Goal: Task Accomplishment & Management: Use online tool/utility

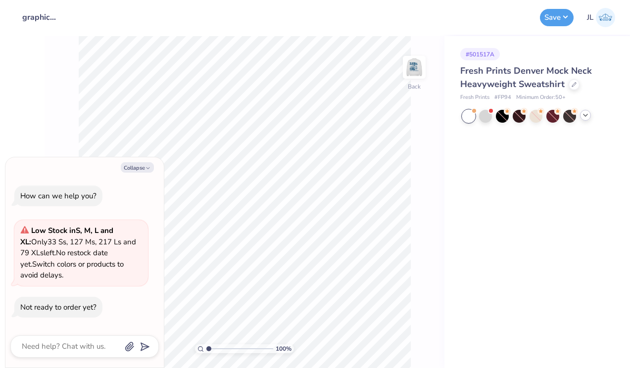
click at [584, 114] on icon at bounding box center [585, 115] width 8 height 8
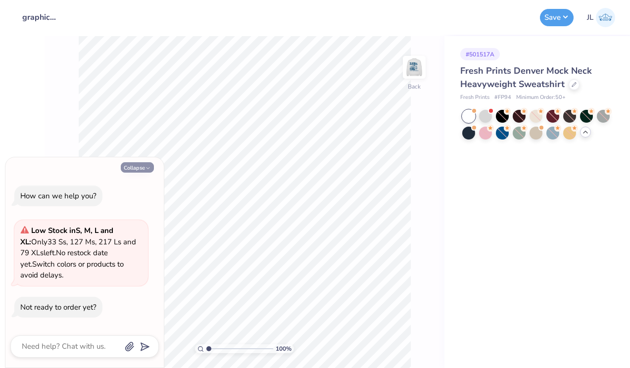
click at [135, 167] on button "Collapse" at bounding box center [137, 167] width 33 height 10
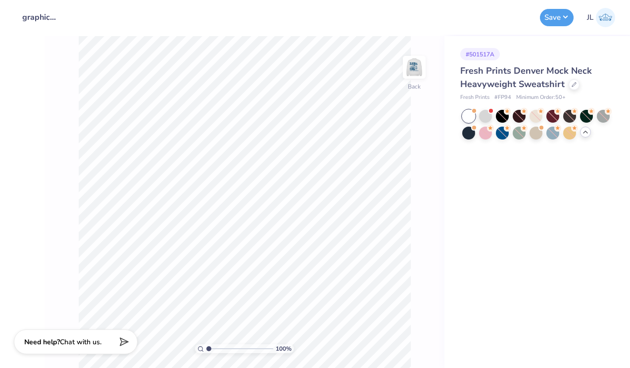
type textarea "x"
click at [405, 60] on img at bounding box center [414, 67] width 40 height 40
click at [252, 341] on div "765 %" at bounding box center [245, 202] width 332 height 332
drag, startPoint x: 253, startPoint y: 348, endPoint x: 237, endPoint y: 341, distance: 17.5
type input "5.29"
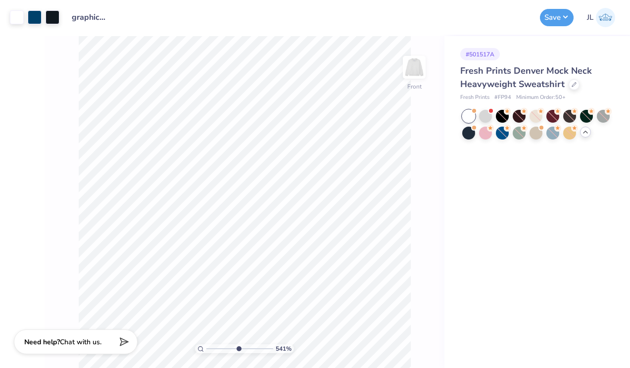
click at [237, 344] on input "range" at bounding box center [239, 348] width 67 height 9
click at [17, 17] on div at bounding box center [17, 16] width 14 height 14
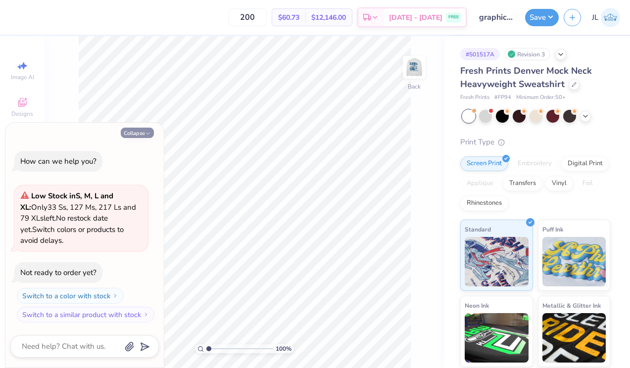
click at [137, 130] on button "Collapse" at bounding box center [137, 133] width 33 height 10
type textarea "x"
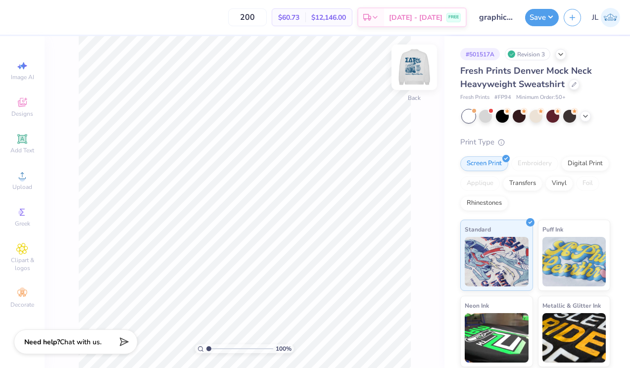
click at [417, 70] on img at bounding box center [414, 67] width 40 height 40
click at [21, 18] on div at bounding box center [17, 16] width 14 height 14
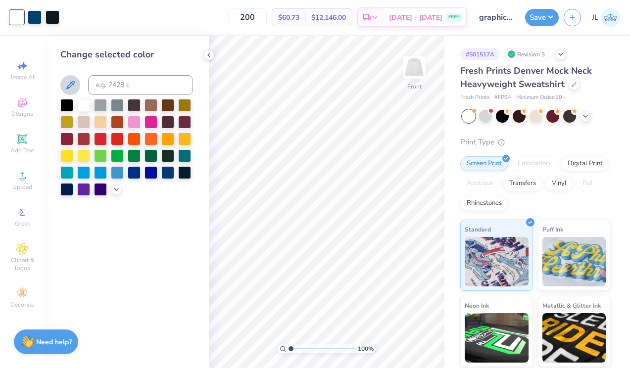
click at [72, 80] on icon at bounding box center [70, 85] width 12 height 12
click at [67, 82] on icon at bounding box center [70, 85] width 12 height 12
click at [16, 21] on div at bounding box center [17, 16] width 14 height 14
click at [70, 86] on icon at bounding box center [70, 85] width 12 height 12
drag, startPoint x: 290, startPoint y: 347, endPoint x: 317, endPoint y: 342, distance: 27.2
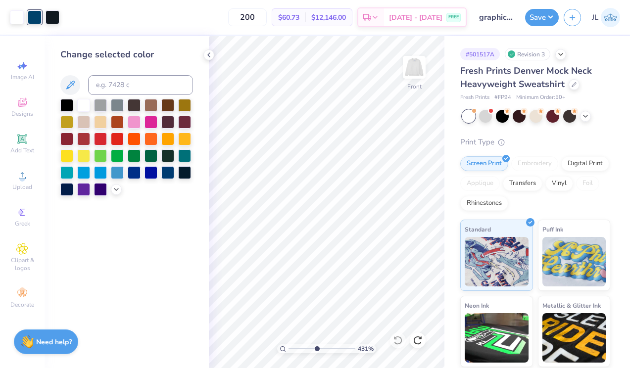
click at [317, 344] on input "range" at bounding box center [321, 348] width 67 height 9
click at [20, 16] on div at bounding box center [17, 16] width 14 height 14
click at [56, 12] on div at bounding box center [53, 16] width 14 height 14
click at [68, 83] on icon at bounding box center [70, 85] width 12 height 12
drag, startPoint x: 316, startPoint y: 348, endPoint x: 295, endPoint y: 345, distance: 21.4
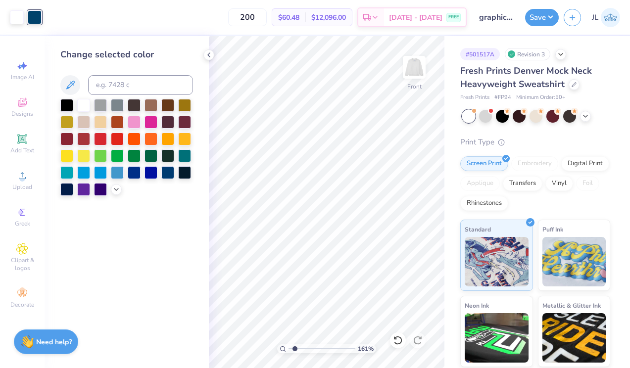
type input "1.61"
click at [295, 345] on input "range" at bounding box center [321, 348] width 67 height 9
click at [209, 55] on icon at bounding box center [209, 55] width 8 height 8
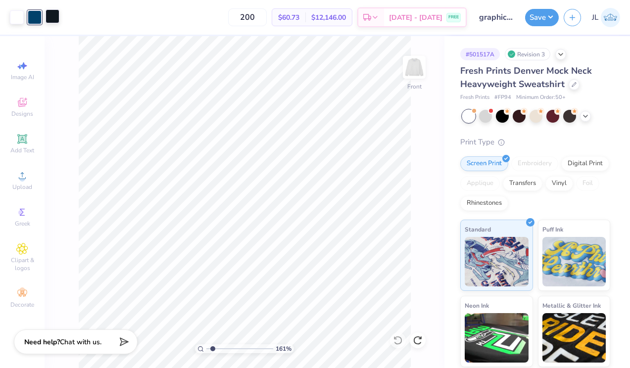
click at [55, 21] on div at bounding box center [53, 16] width 14 height 14
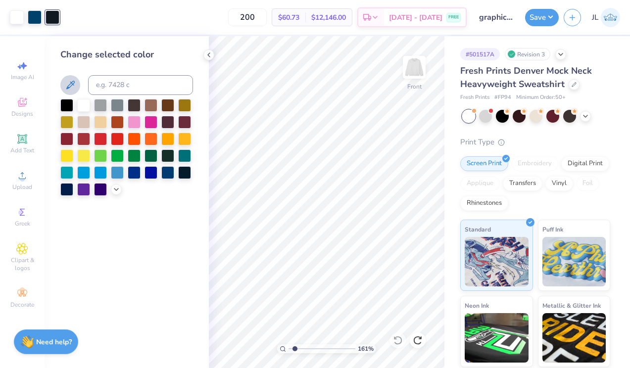
click at [73, 83] on icon at bounding box center [70, 85] width 12 height 12
click at [209, 58] on icon at bounding box center [209, 55] width 8 height 8
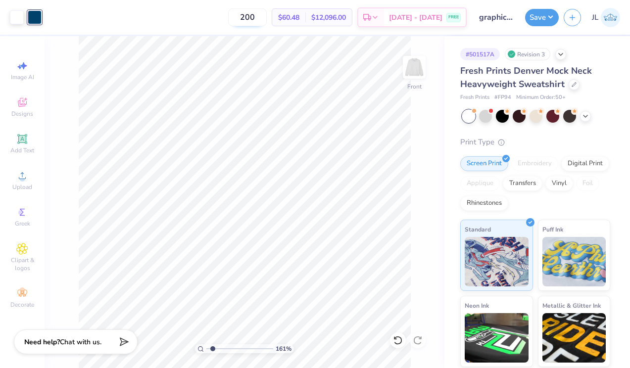
click at [261, 16] on input "200" at bounding box center [247, 17] width 39 height 18
type input "50"
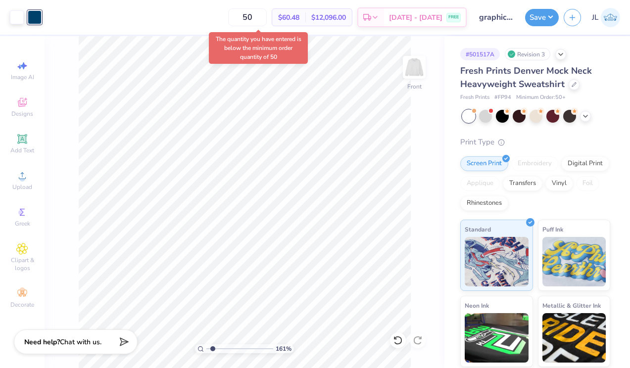
click at [301, 39] on body "Art colors 50 $60.48 Per Item $12,096.00 Total Est. Delivery [DATE] - [DATE] FR…" at bounding box center [315, 184] width 630 height 368
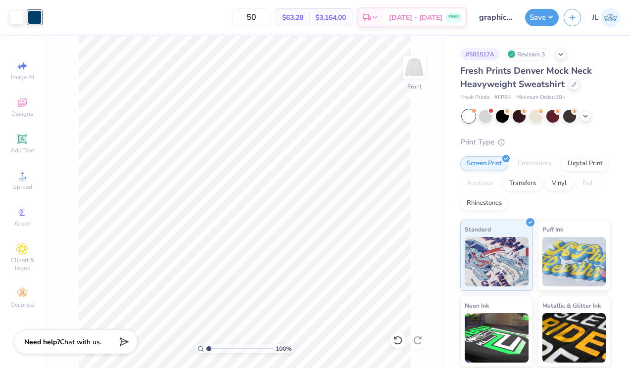
drag, startPoint x: 213, startPoint y: 347, endPoint x: 199, endPoint y: 347, distance: 13.9
type input "1"
click at [206, 347] on input "range" at bounding box center [239, 348] width 67 height 9
click at [406, 81] on div "Front" at bounding box center [414, 73] width 23 height 35
click at [406, 77] on img at bounding box center [414, 67] width 20 height 20
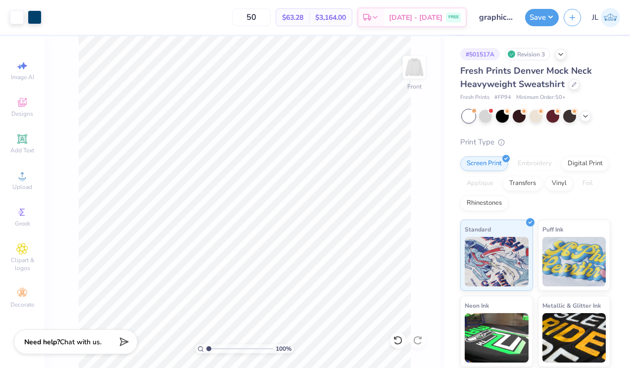
click at [406, 77] on img at bounding box center [414, 67] width 20 height 20
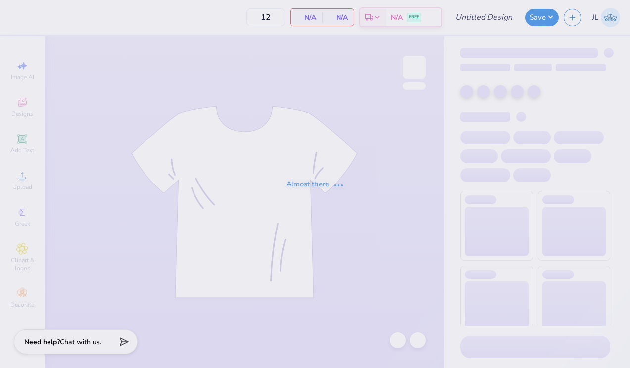
type input "butter sweats"
type input "50"
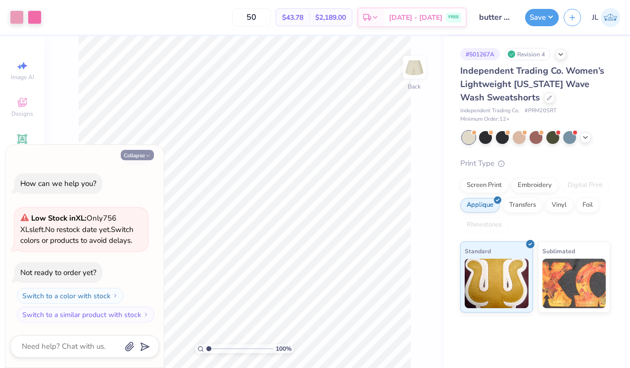
click at [147, 157] on icon "button" at bounding box center [148, 156] width 6 height 6
type textarea "x"
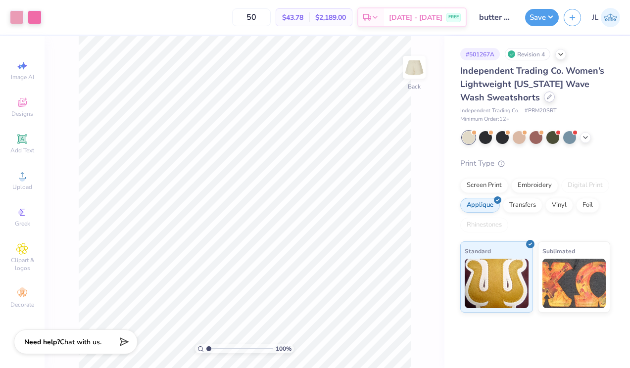
click at [547, 96] on icon at bounding box center [549, 97] width 4 height 4
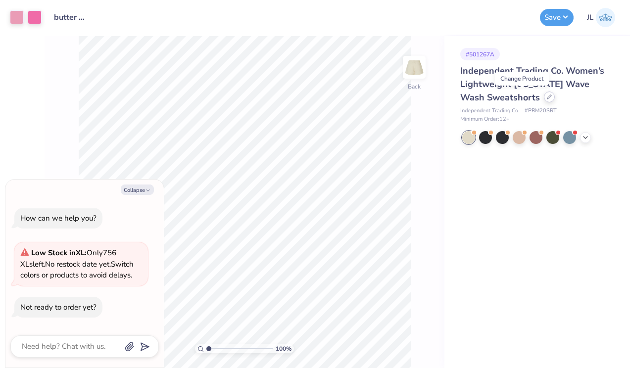
click at [547, 97] on icon at bounding box center [549, 97] width 5 height 5
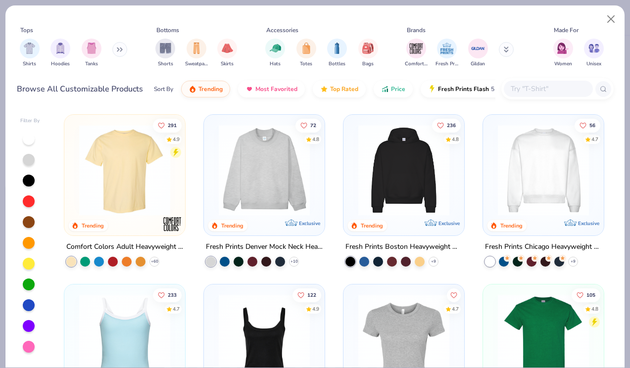
type textarea "x"
click at [514, 85] on input "text" at bounding box center [548, 88] width 76 height 11
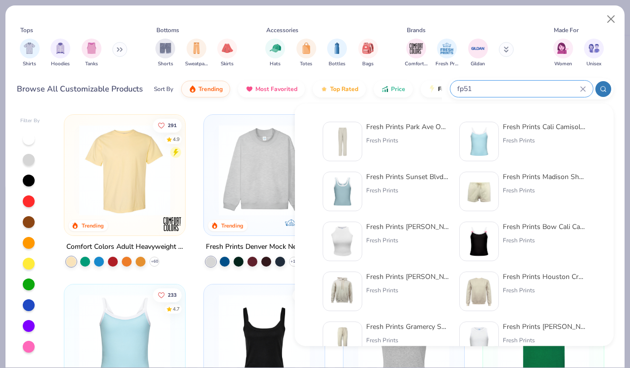
type input "fp51"
click at [421, 131] on div "Fresh Prints Park Ave Open Sweatpants" at bounding box center [407, 127] width 83 height 10
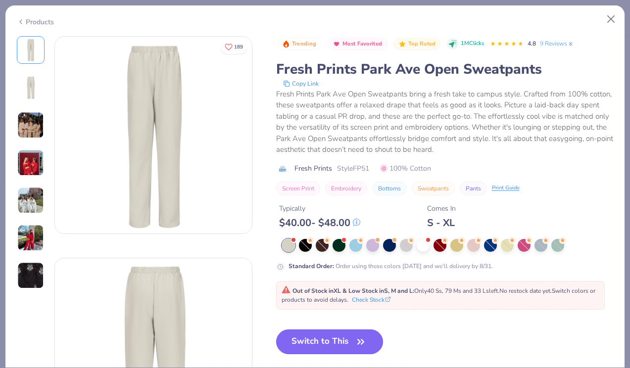
click at [349, 340] on button "Switch to This" at bounding box center [329, 342] width 107 height 25
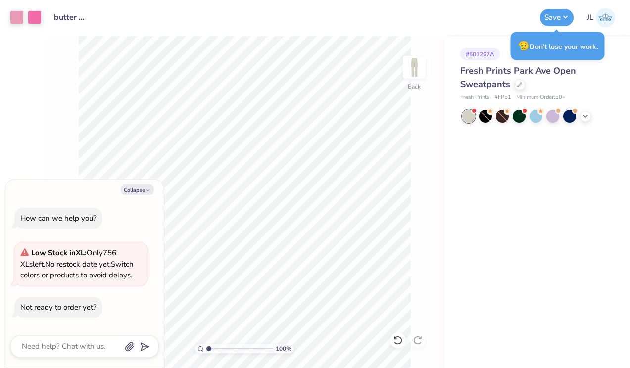
type textarea "x"
